Goal: Use online tool/utility: Utilize a website feature to perform a specific function

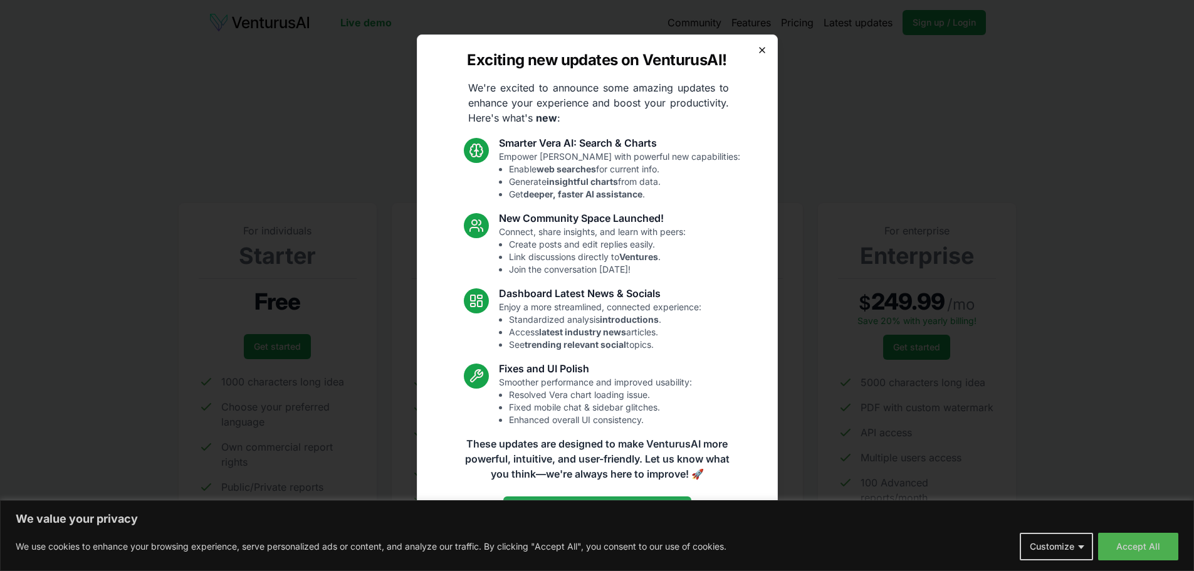
click at [764, 50] on icon "button" at bounding box center [762, 50] width 10 height 10
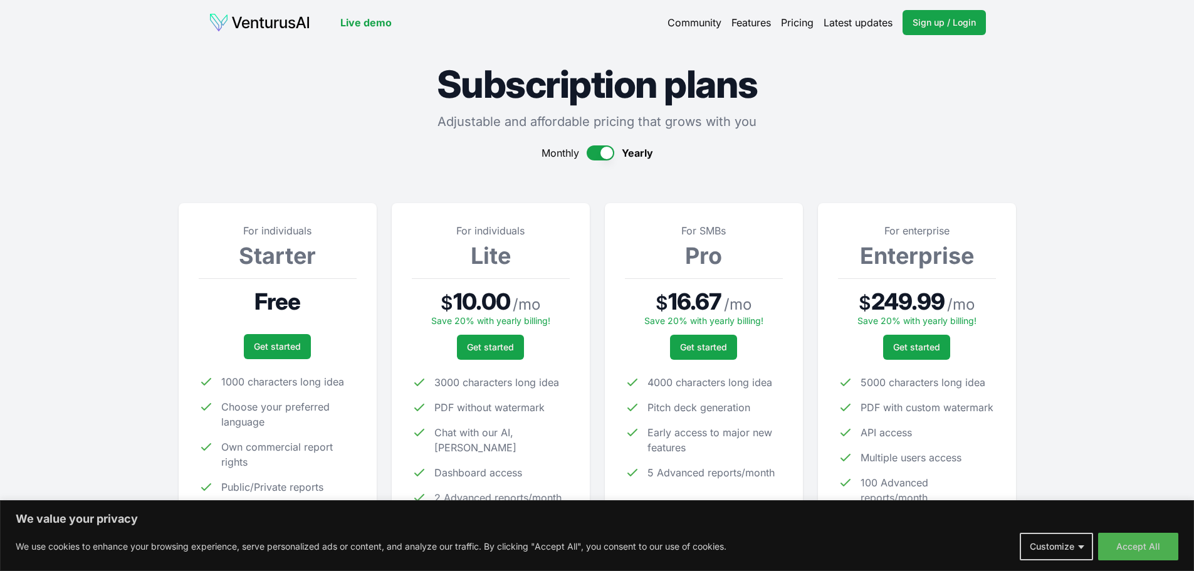
click at [592, 151] on button "button" at bounding box center [601, 152] width 28 height 15
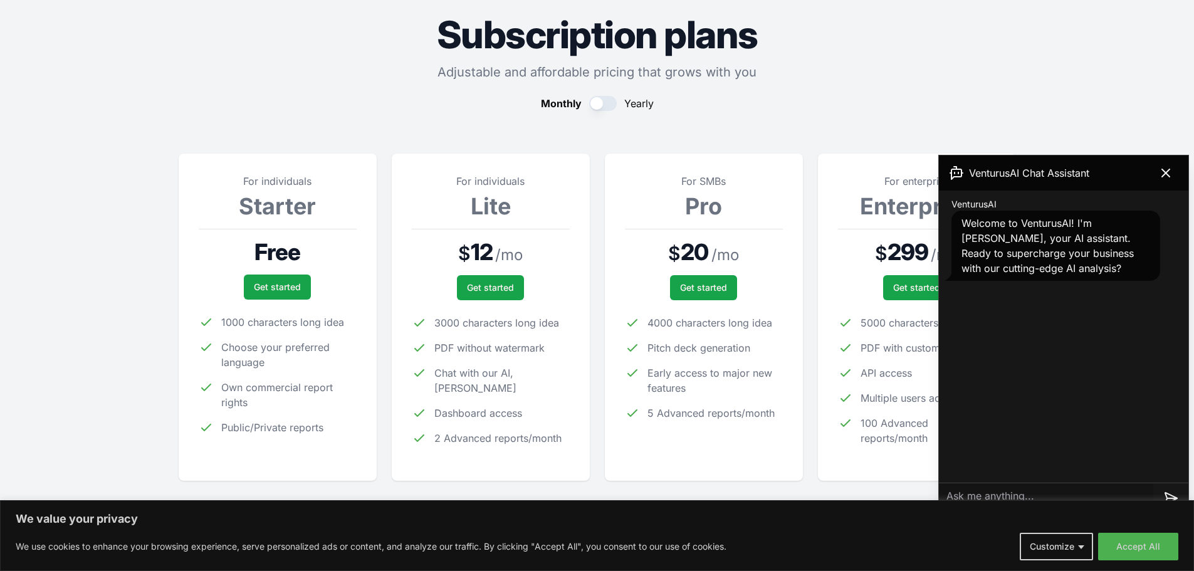
scroll to position [125, 0]
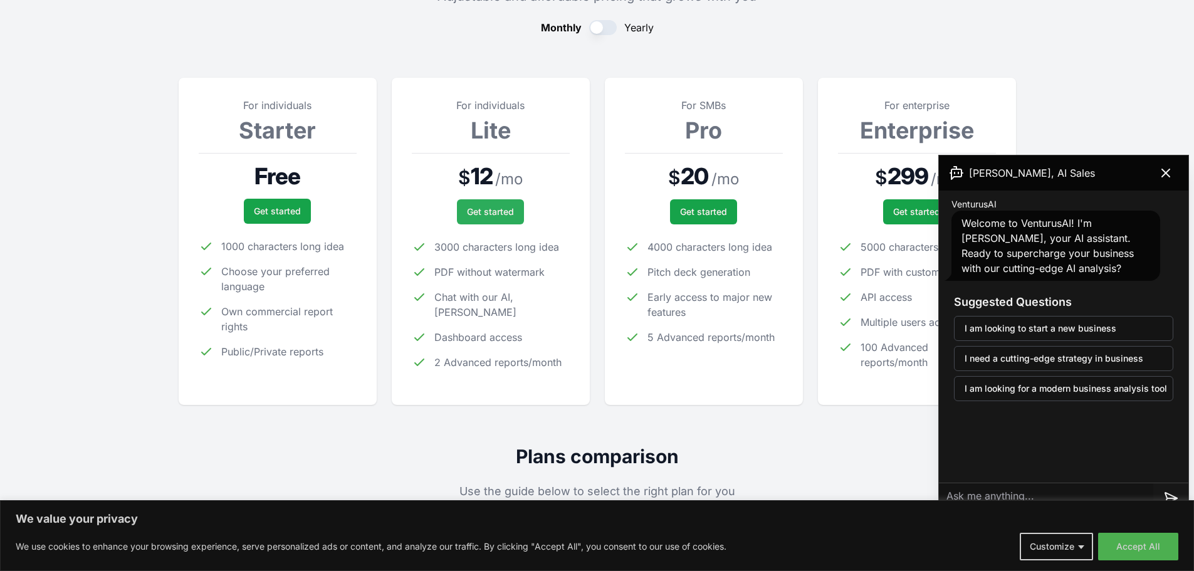
click at [498, 209] on link "Get started" at bounding box center [490, 211] width 67 height 25
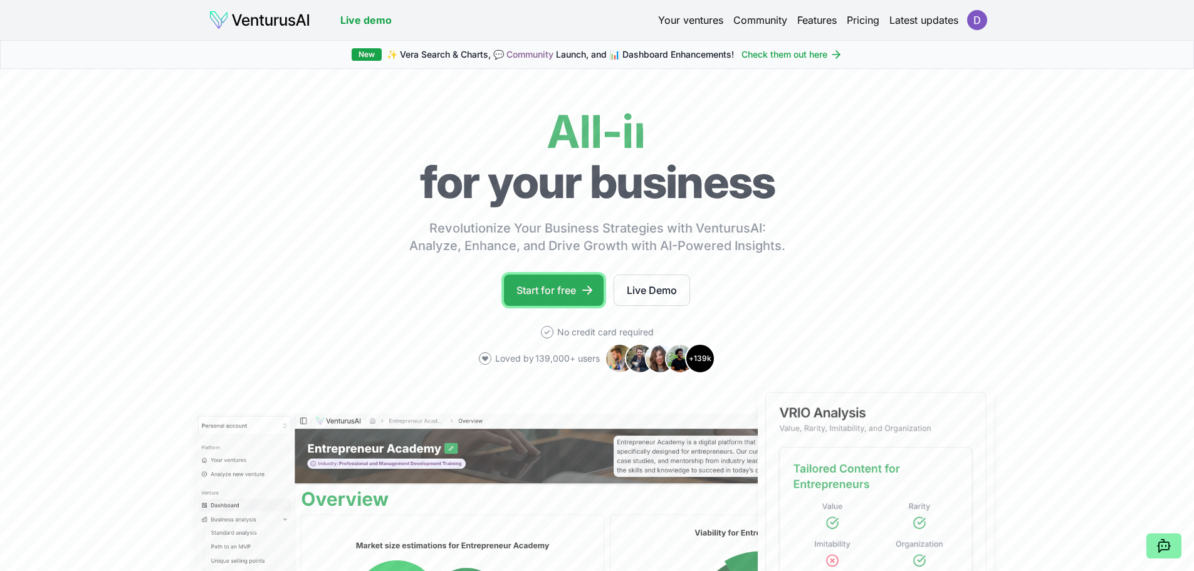
click at [594, 285] on icon at bounding box center [587, 290] width 13 height 13
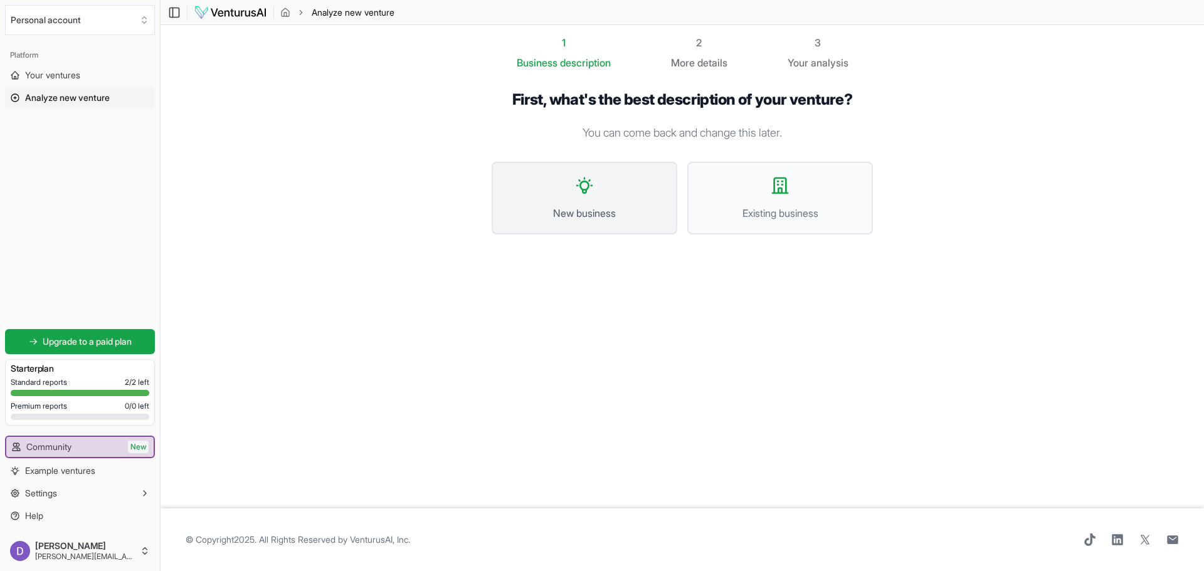
click at [594, 171] on button "New business" at bounding box center [585, 198] width 186 height 73
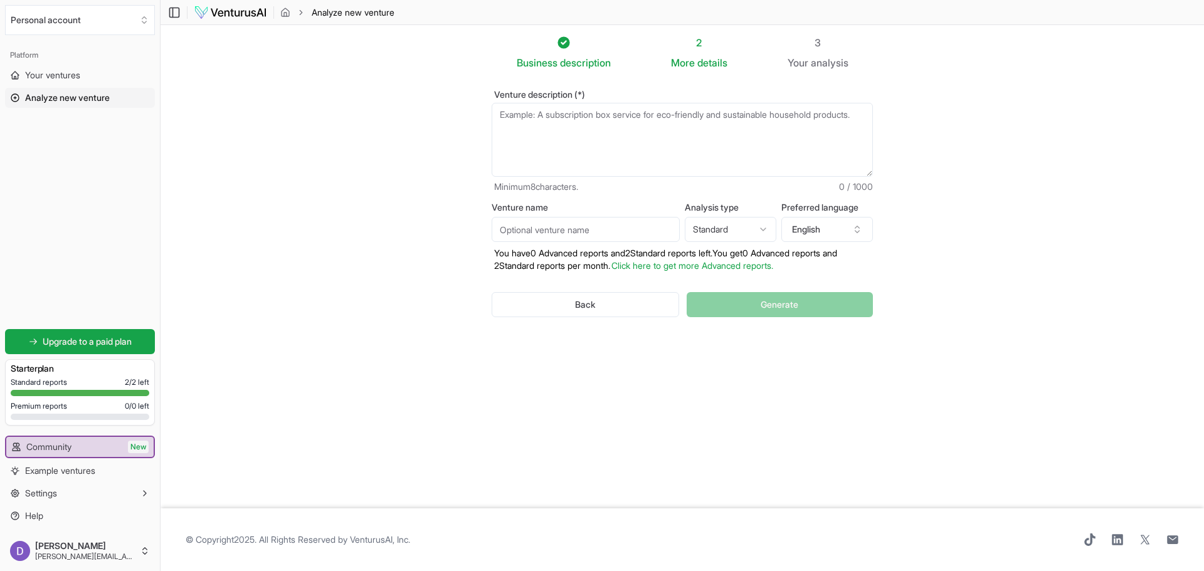
click at [614, 149] on textarea "Venture description (*)" at bounding box center [682, 140] width 381 height 74
paste textarea "[PERSON_NAME] Mentorship & SAP Career Programs We help professionals from diver…"
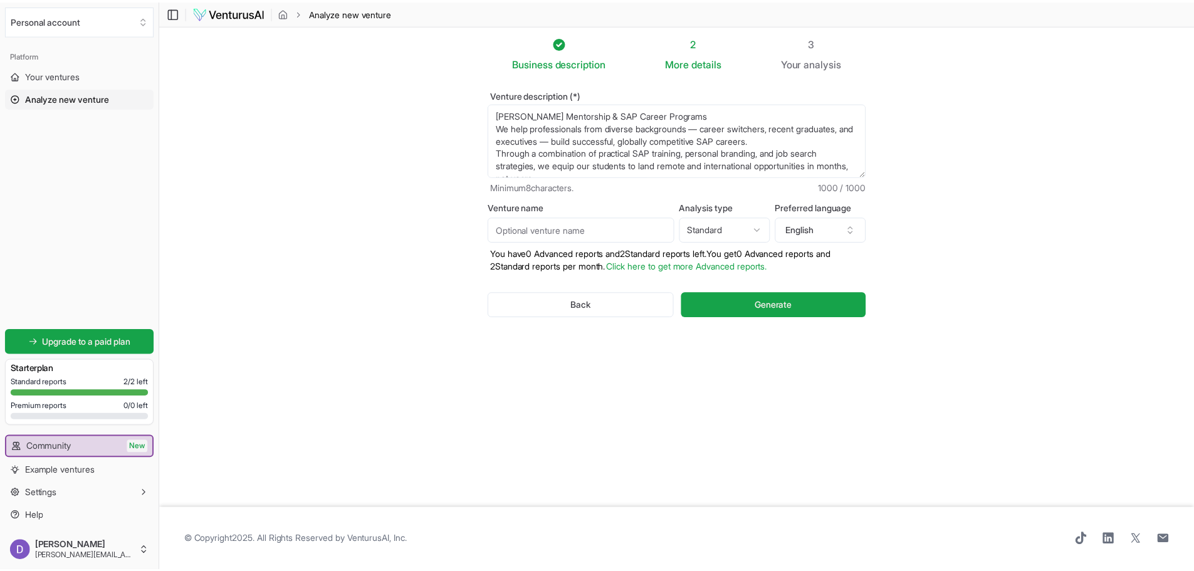
scroll to position [207, 0]
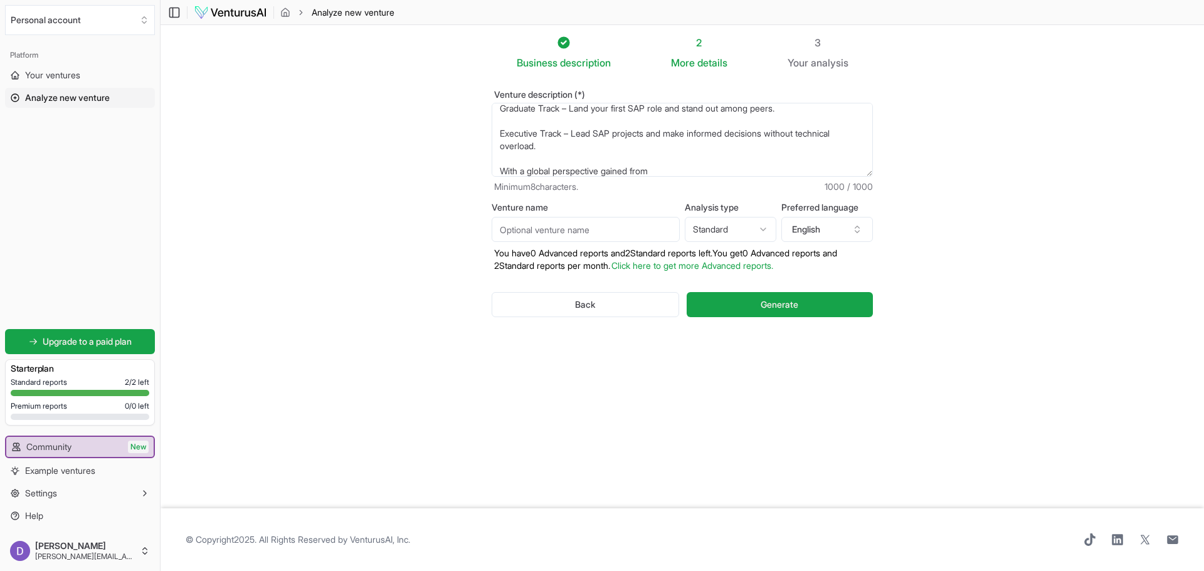
type textarea "[PERSON_NAME] Mentorship & SAP Career Programs We help professionals from diver…"
click at [564, 228] on input "Venture name" at bounding box center [586, 229] width 188 height 25
type input "SAP Unplugged"
click at [775, 304] on span "Generate" at bounding box center [780, 304] width 38 height 13
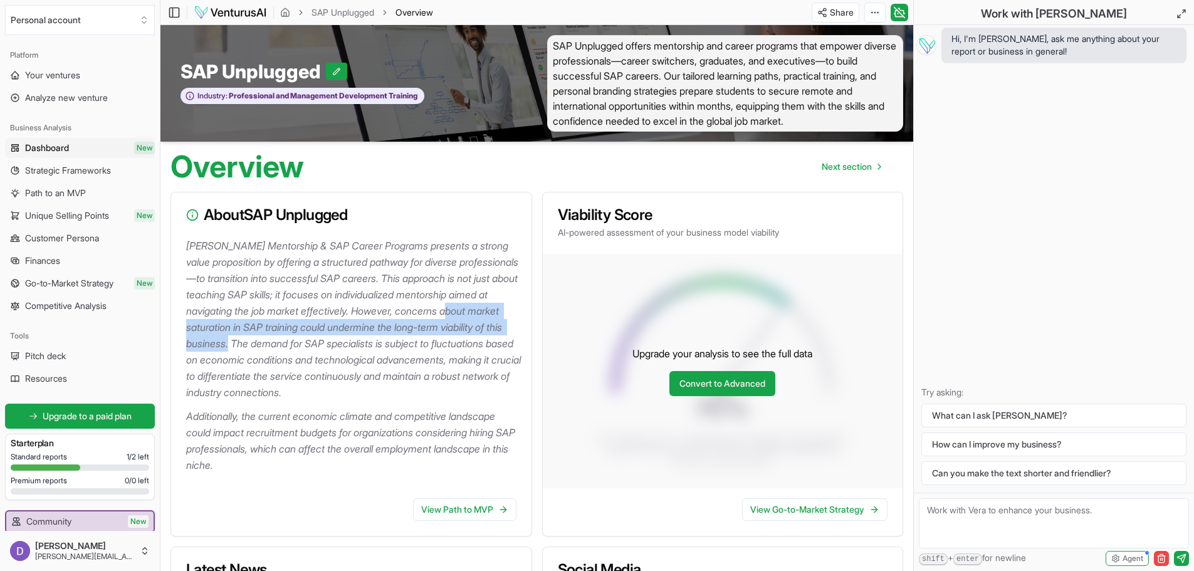
drag, startPoint x: 206, startPoint y: 329, endPoint x: 313, endPoint y: 340, distance: 108.4
click at [313, 340] on p "Daniel Kiel Mentorship & SAP Career Programs presents a strong value propositio…" at bounding box center [353, 319] width 335 height 163
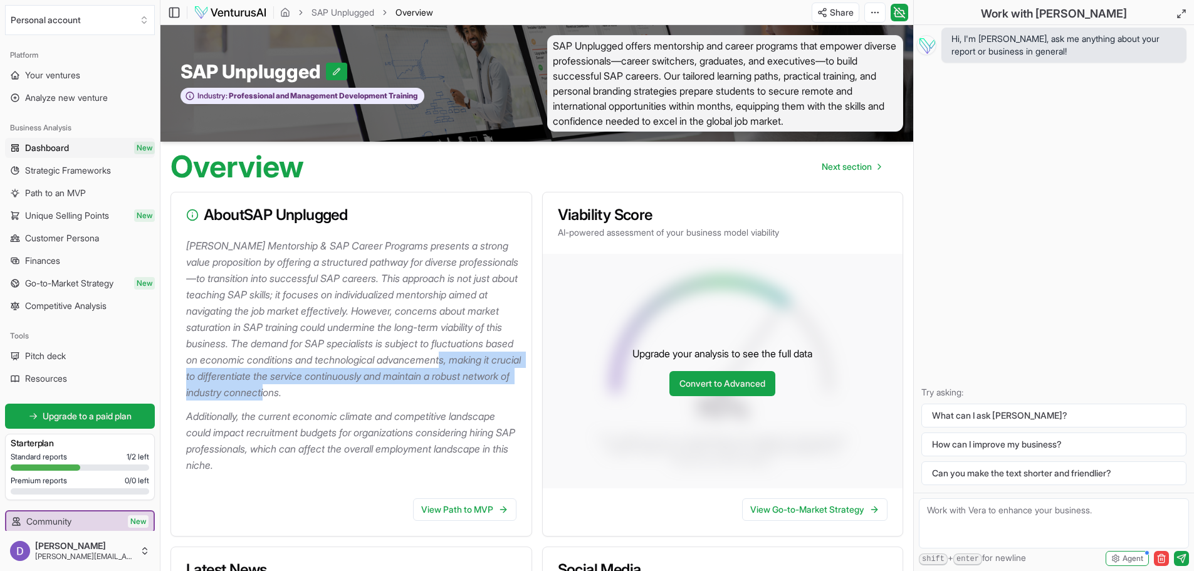
drag, startPoint x: 260, startPoint y: 374, endPoint x: 502, endPoint y: 393, distance: 242.7
click at [502, 393] on p "Daniel Kiel Mentorship & SAP Career Programs presents a strong value propositio…" at bounding box center [353, 319] width 335 height 163
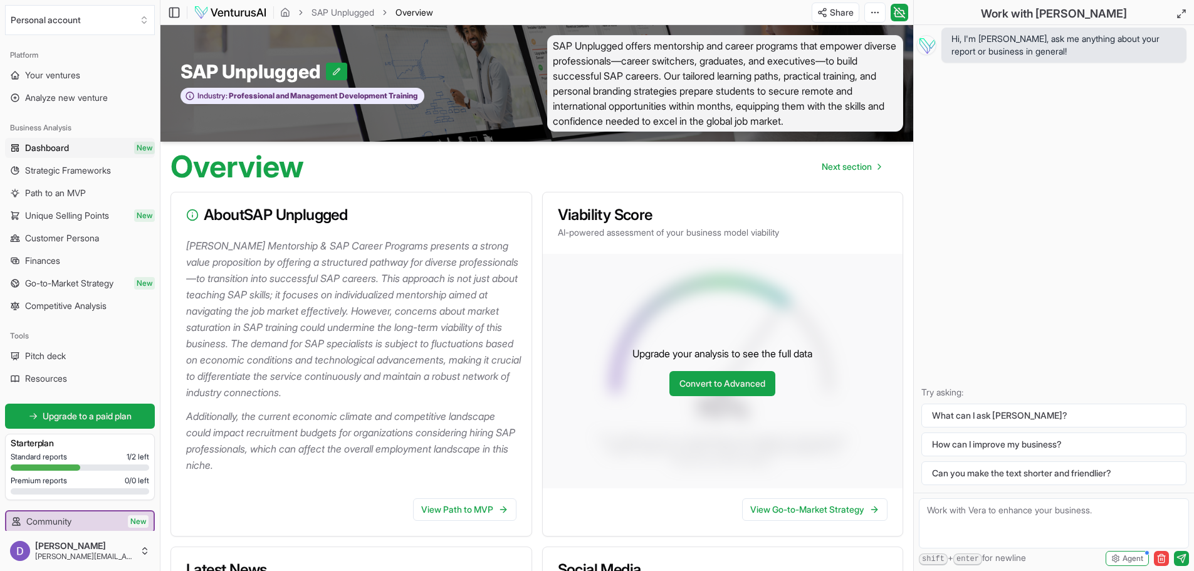
scroll to position [63, 0]
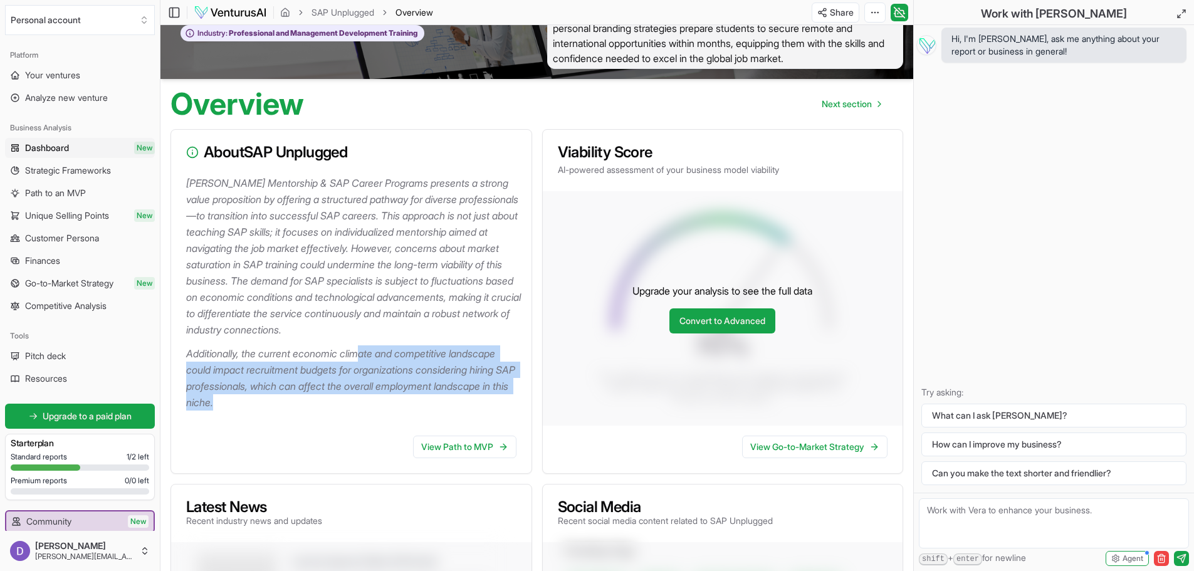
drag, startPoint x: 367, startPoint y: 354, endPoint x: 299, endPoint y: 398, distance: 81.2
click at [299, 398] on p "Additionally, the current economic climate and competitive landscape could impa…" at bounding box center [353, 377] width 335 height 65
drag, startPoint x: 299, startPoint y: 398, endPoint x: 290, endPoint y: 354, distance: 44.9
click at [290, 354] on p "Additionally, the current economic climate and competitive landscape could impa…" at bounding box center [353, 377] width 335 height 65
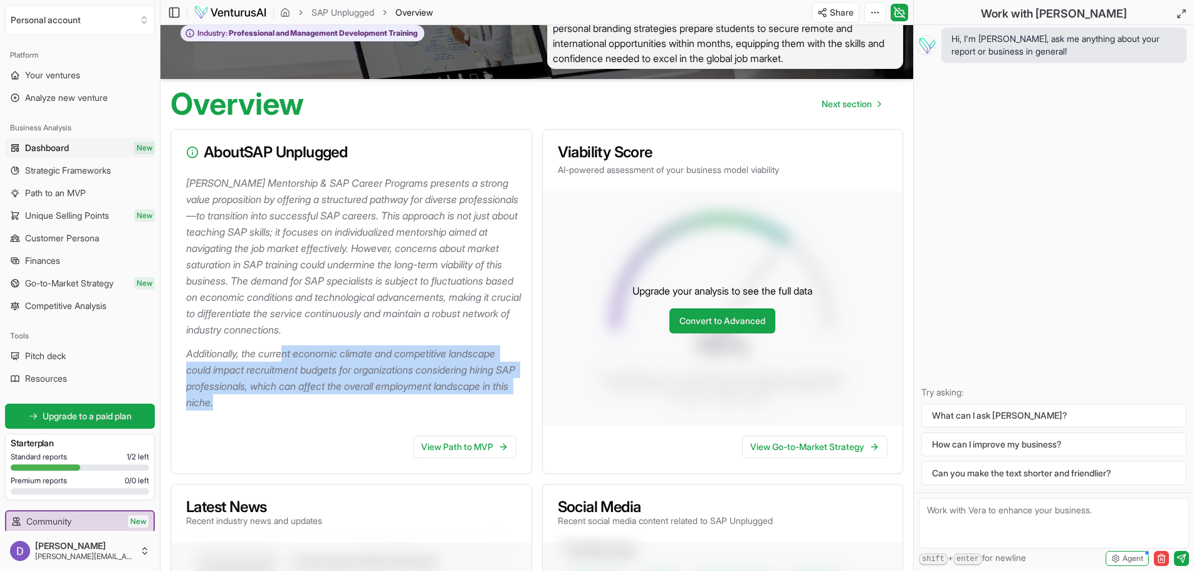
click at [290, 354] on p "Additionally, the current economic climate and competitive landscape could impa…" at bounding box center [353, 377] width 335 height 65
